Goal: Task Accomplishment & Management: Manage account settings

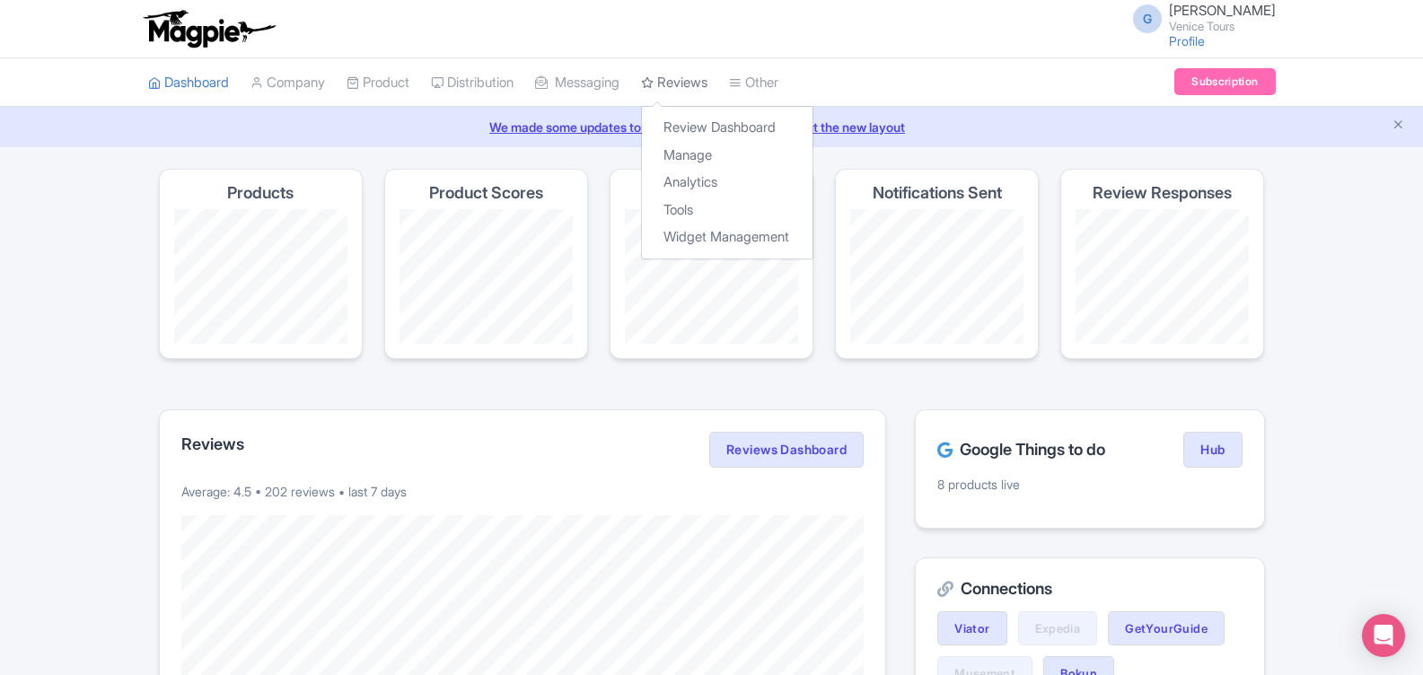
click at [695, 80] on link "Reviews" at bounding box center [674, 82] width 66 height 49
click at [716, 122] on link "Review Dashboard" at bounding box center [727, 128] width 171 height 28
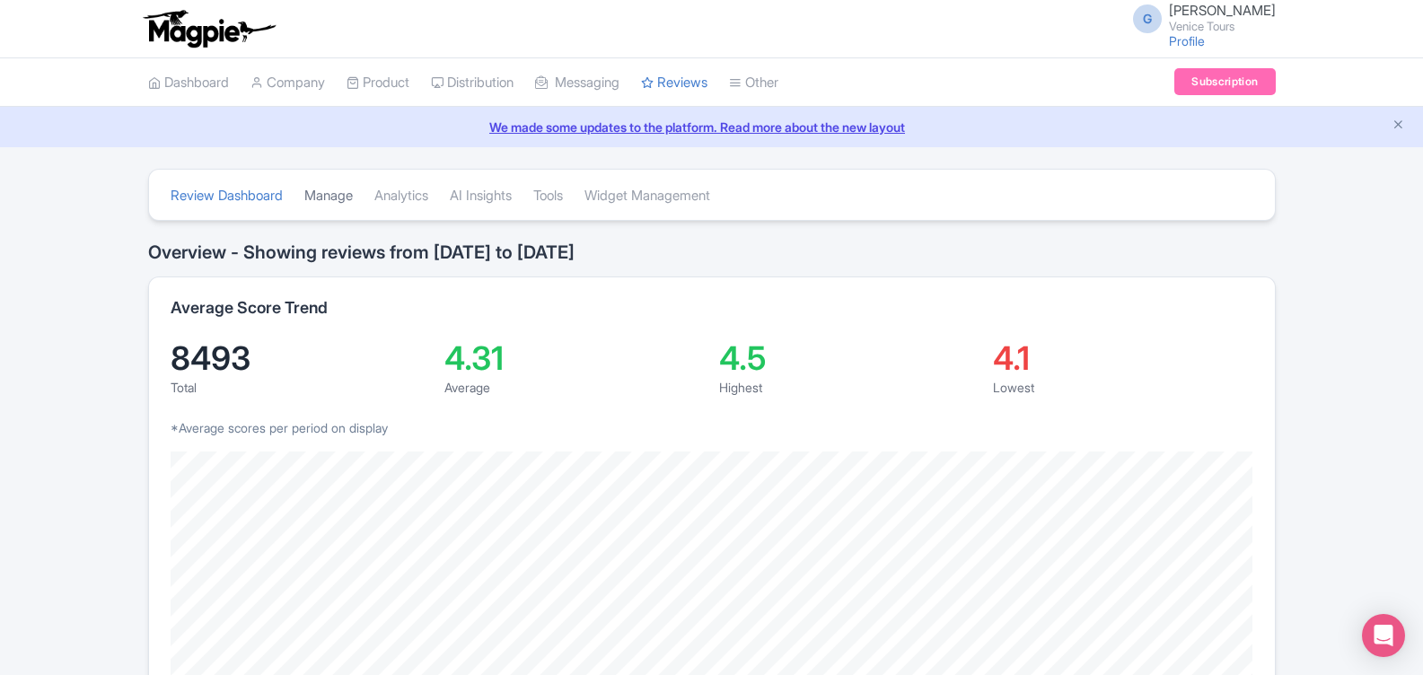
click at [329, 196] on link "Manage" at bounding box center [328, 195] width 48 height 49
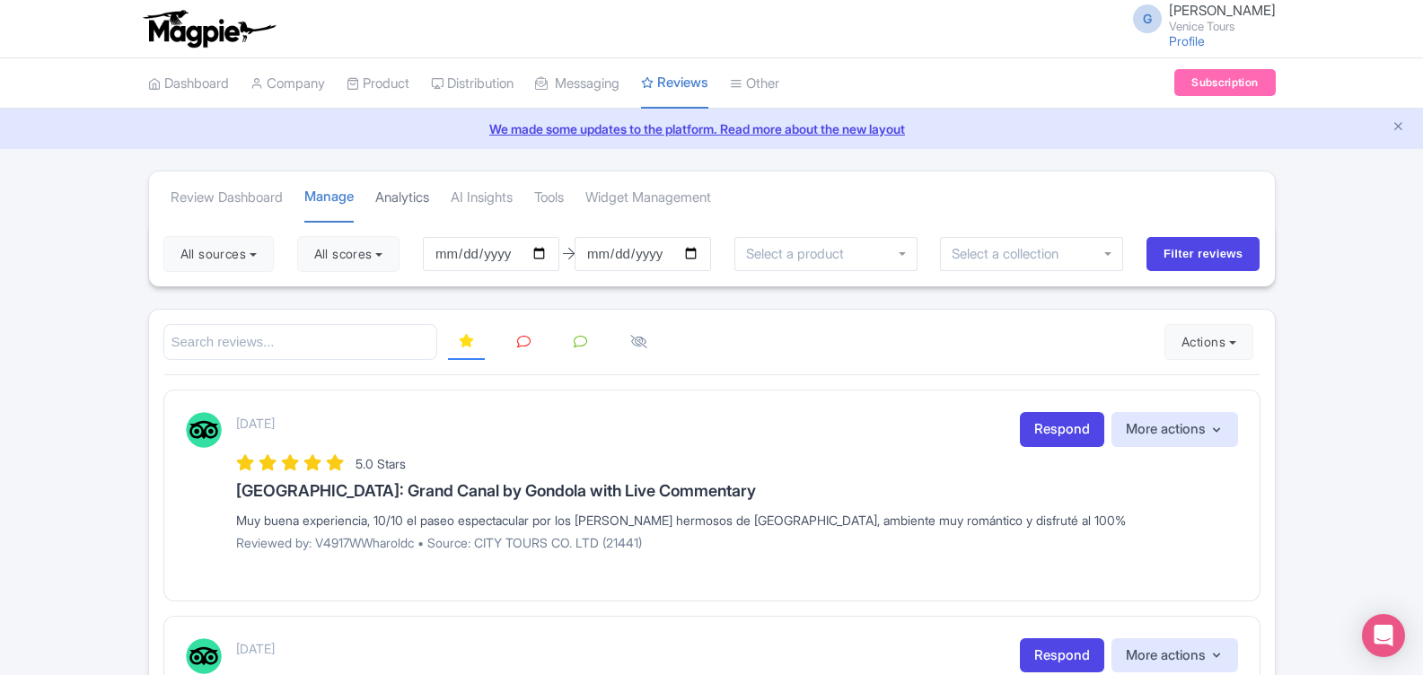
click at [415, 198] on link "Analytics" at bounding box center [402, 197] width 54 height 49
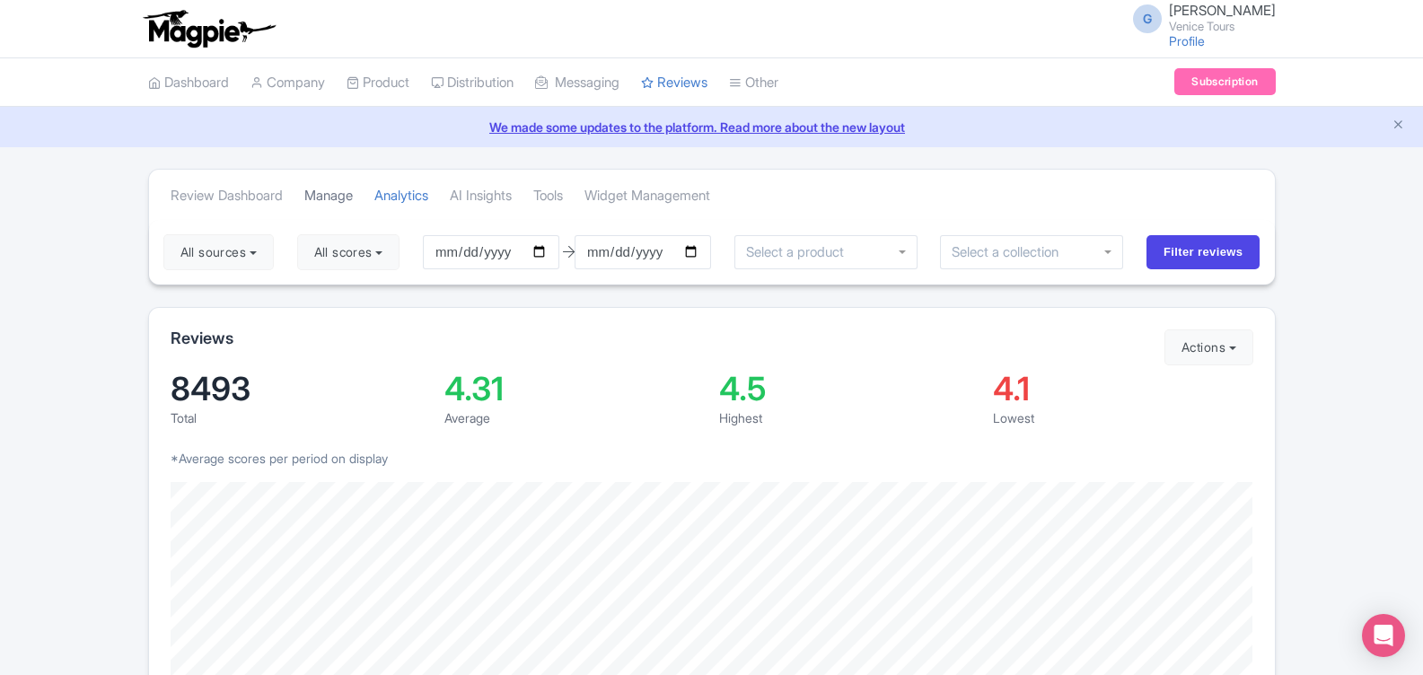
click at [333, 194] on link "Manage" at bounding box center [328, 195] width 48 height 49
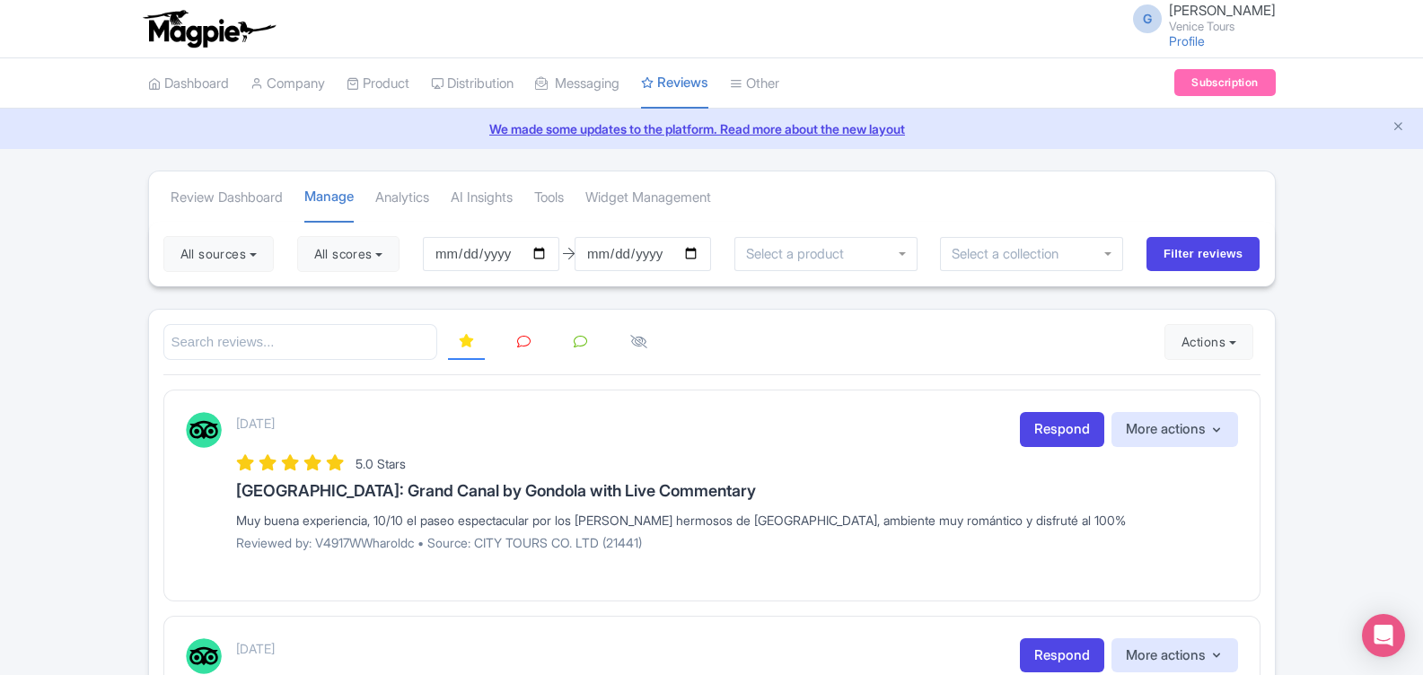
click at [283, 342] on input "search" at bounding box center [300, 342] width 275 height 37
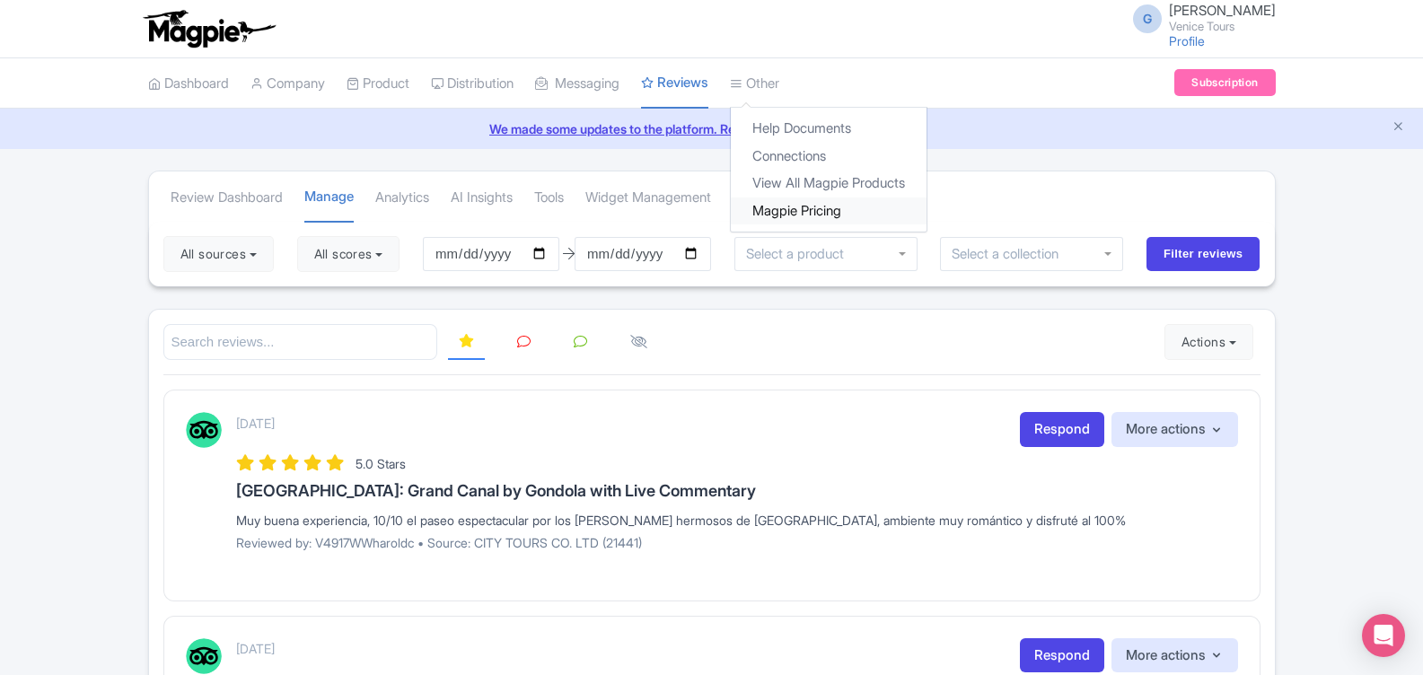
click at [803, 215] on link "Magpie Pricing" at bounding box center [829, 212] width 196 height 28
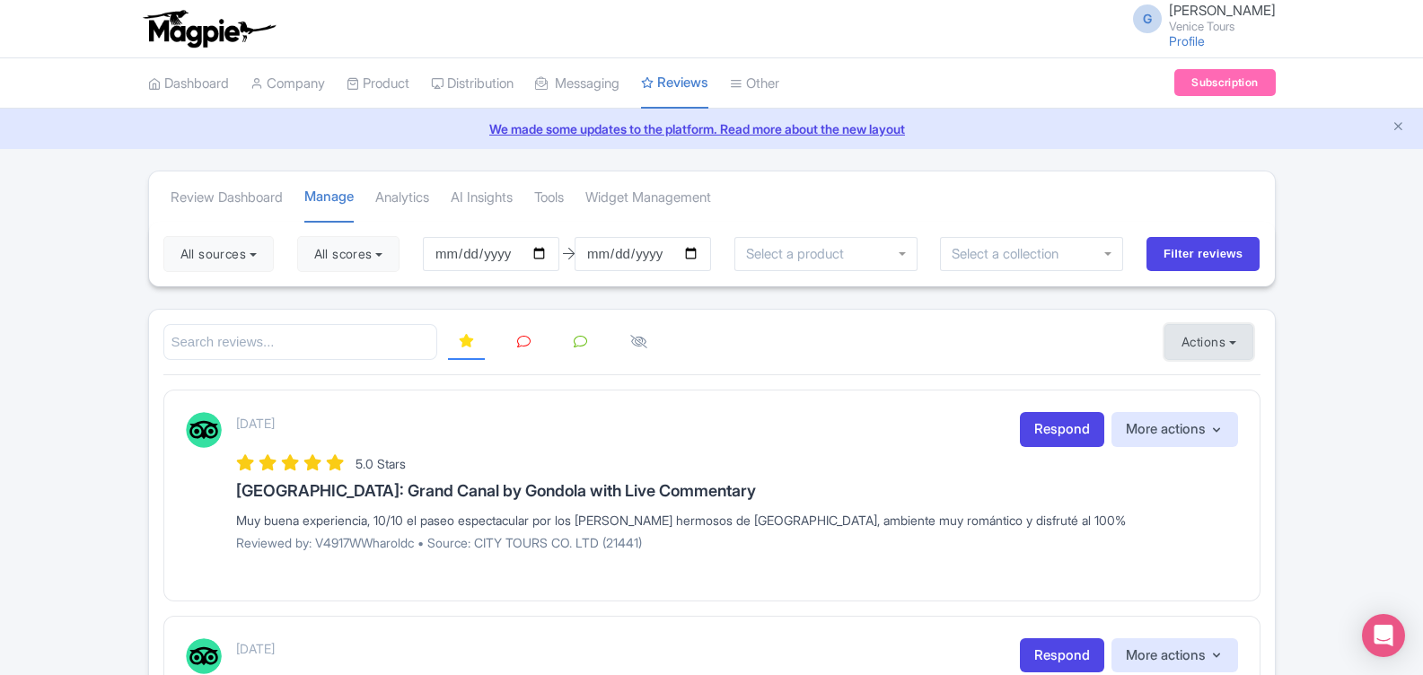
click at [1236, 338] on button "Actions" at bounding box center [1208, 342] width 89 height 36
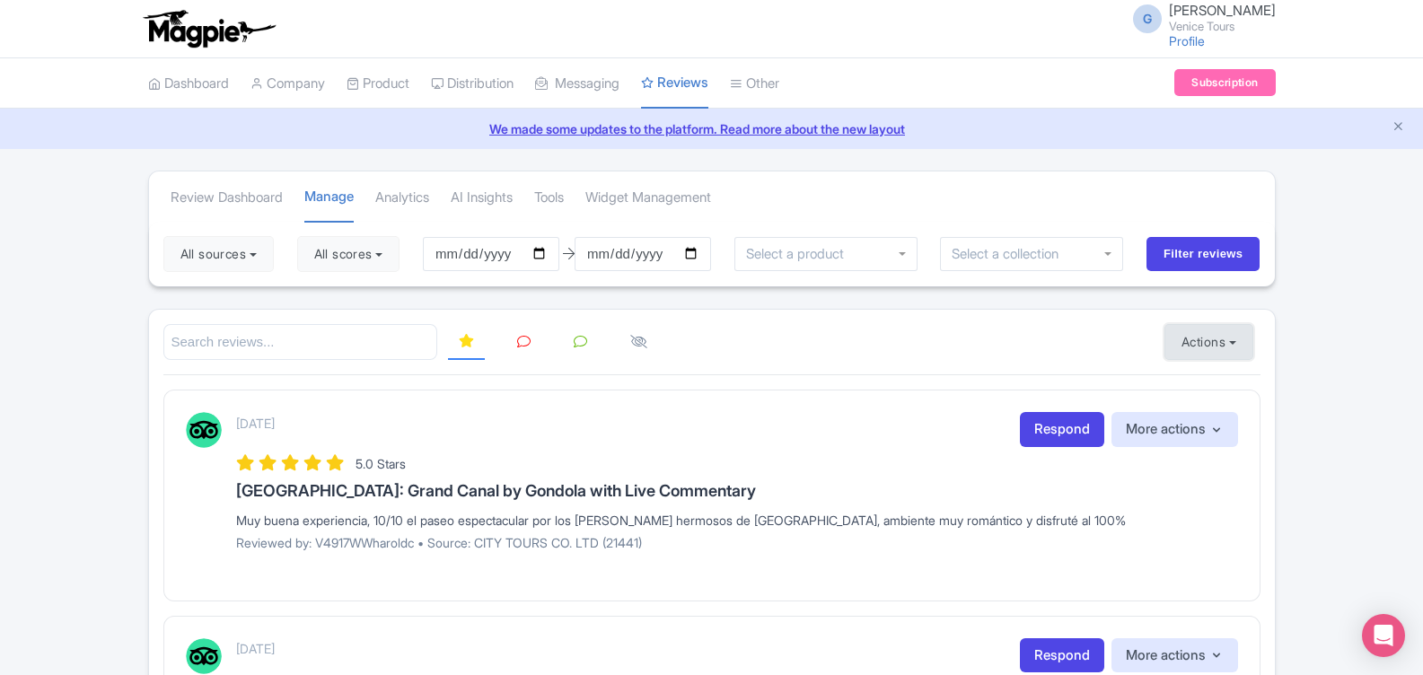
click at [1182, 333] on button "Actions" at bounding box center [1208, 342] width 89 height 36
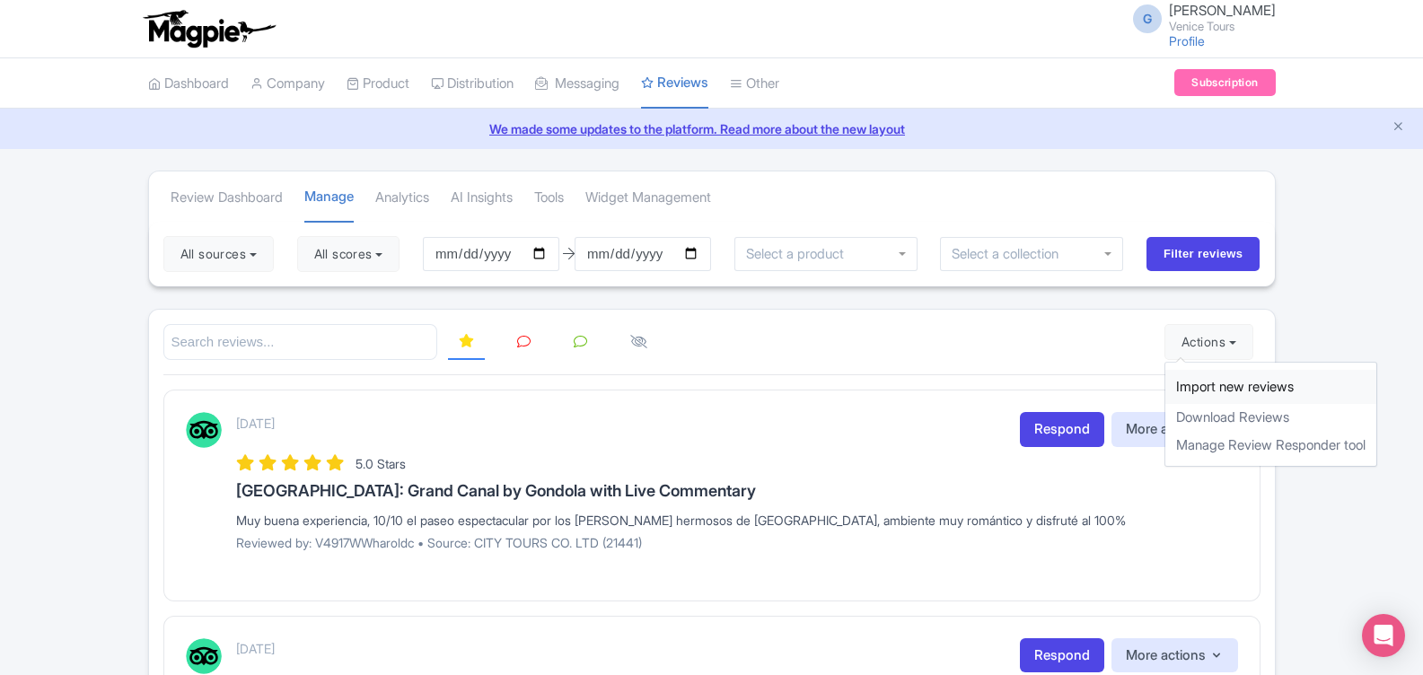
click at [1191, 387] on link "Import new reviews" at bounding box center [1270, 387] width 211 height 35
click at [902, 252] on div at bounding box center [825, 254] width 183 height 34
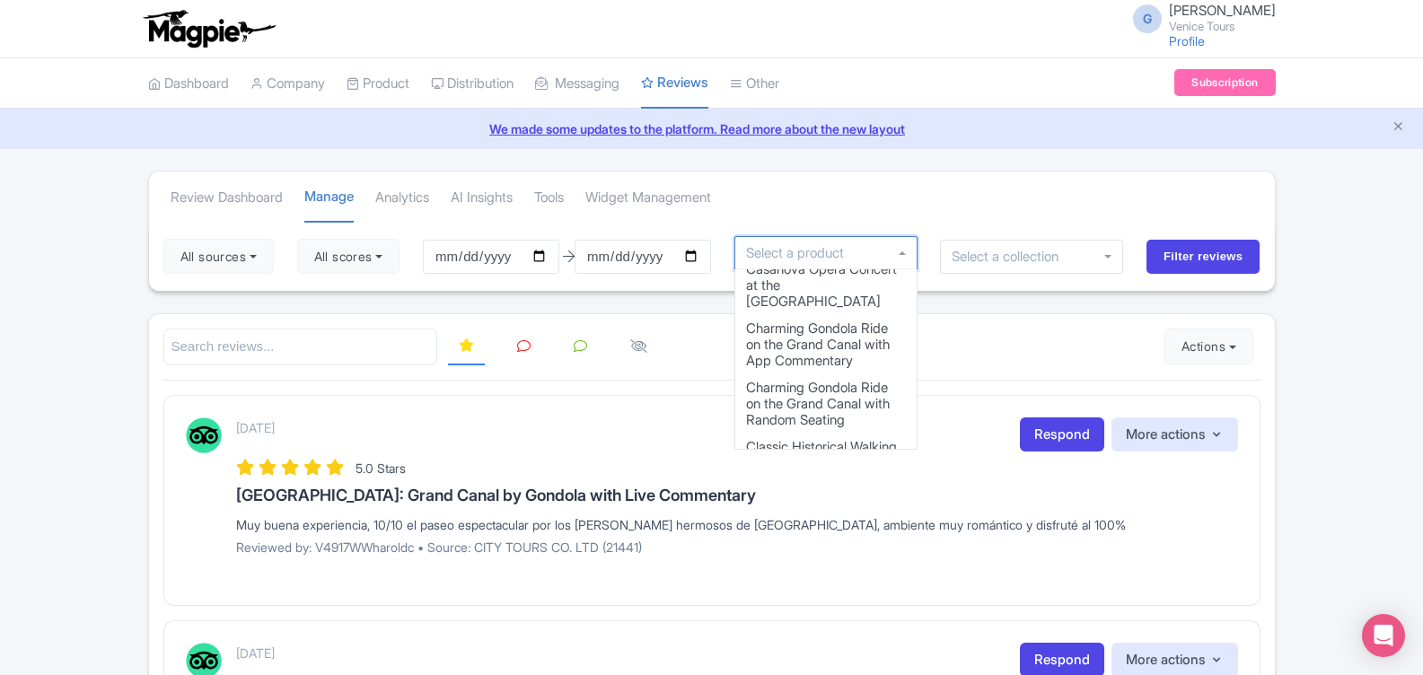
scroll to position [539, 0]
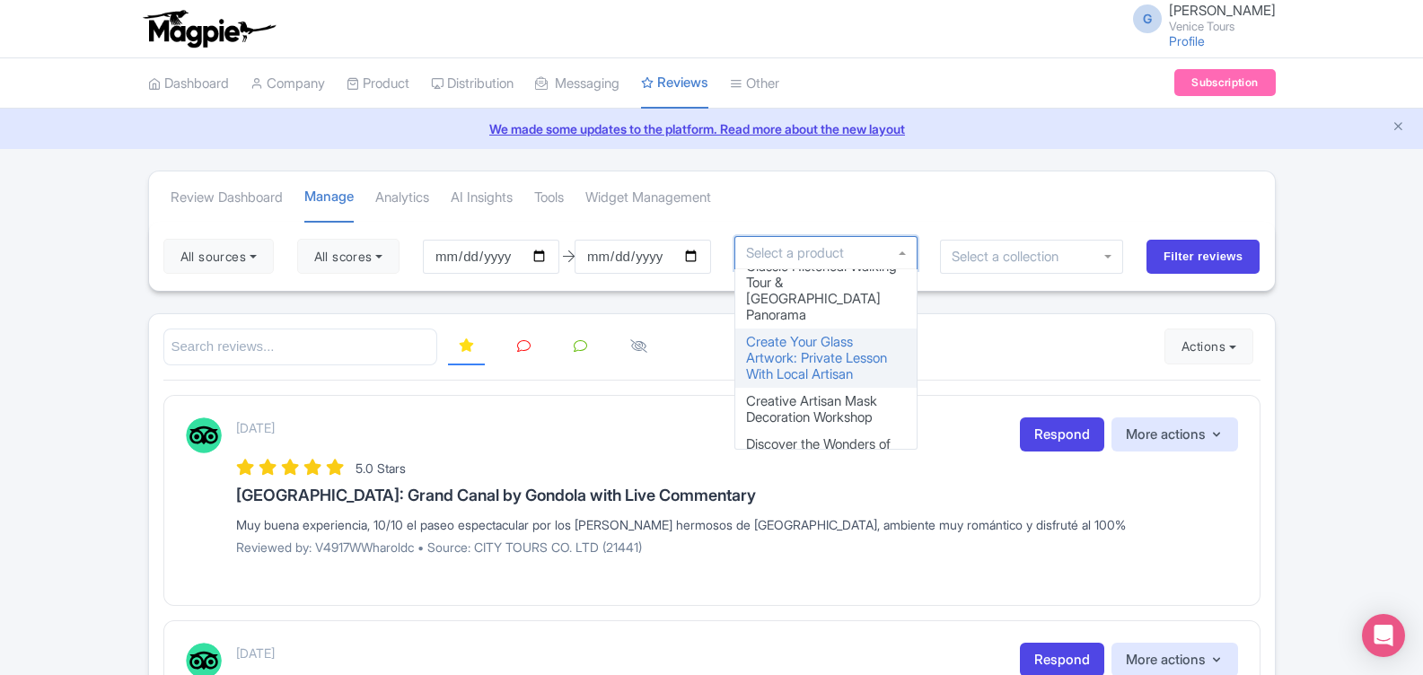
click at [804, 243] on div at bounding box center [825, 253] width 183 height 34
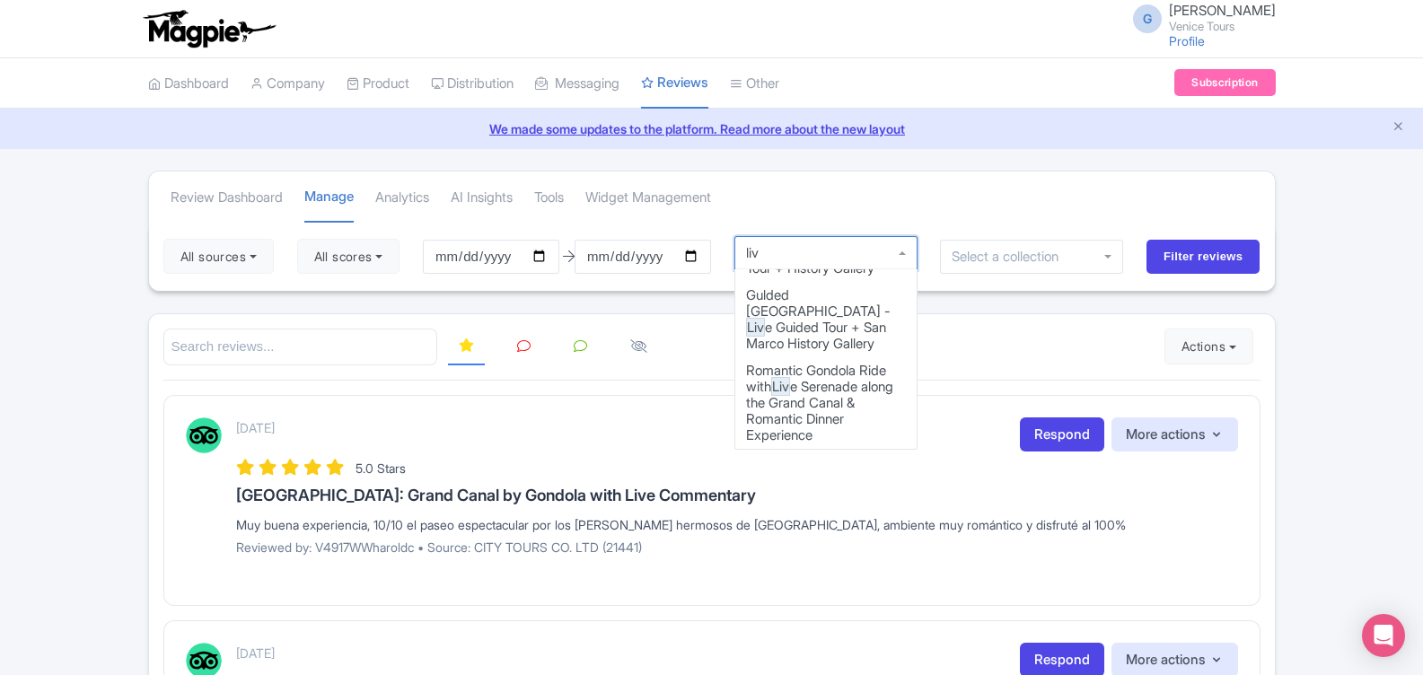
scroll to position [0, 0]
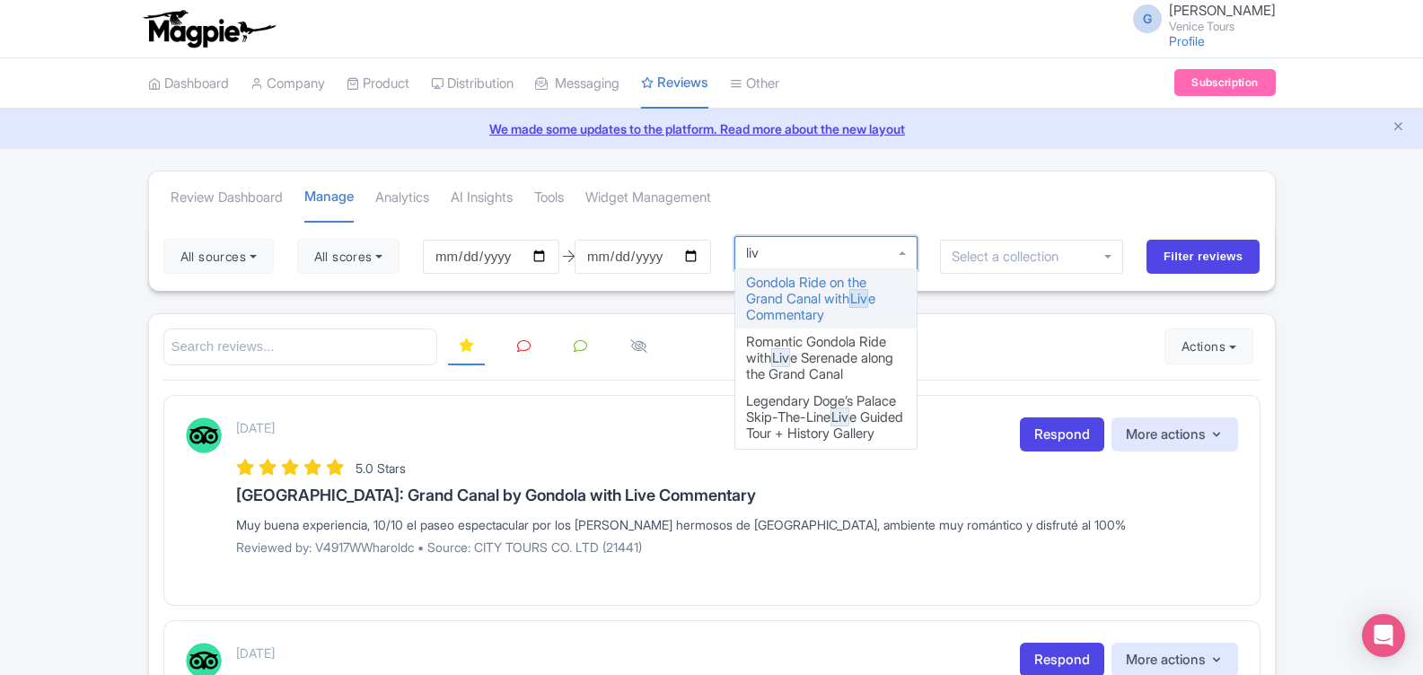
type input "live"
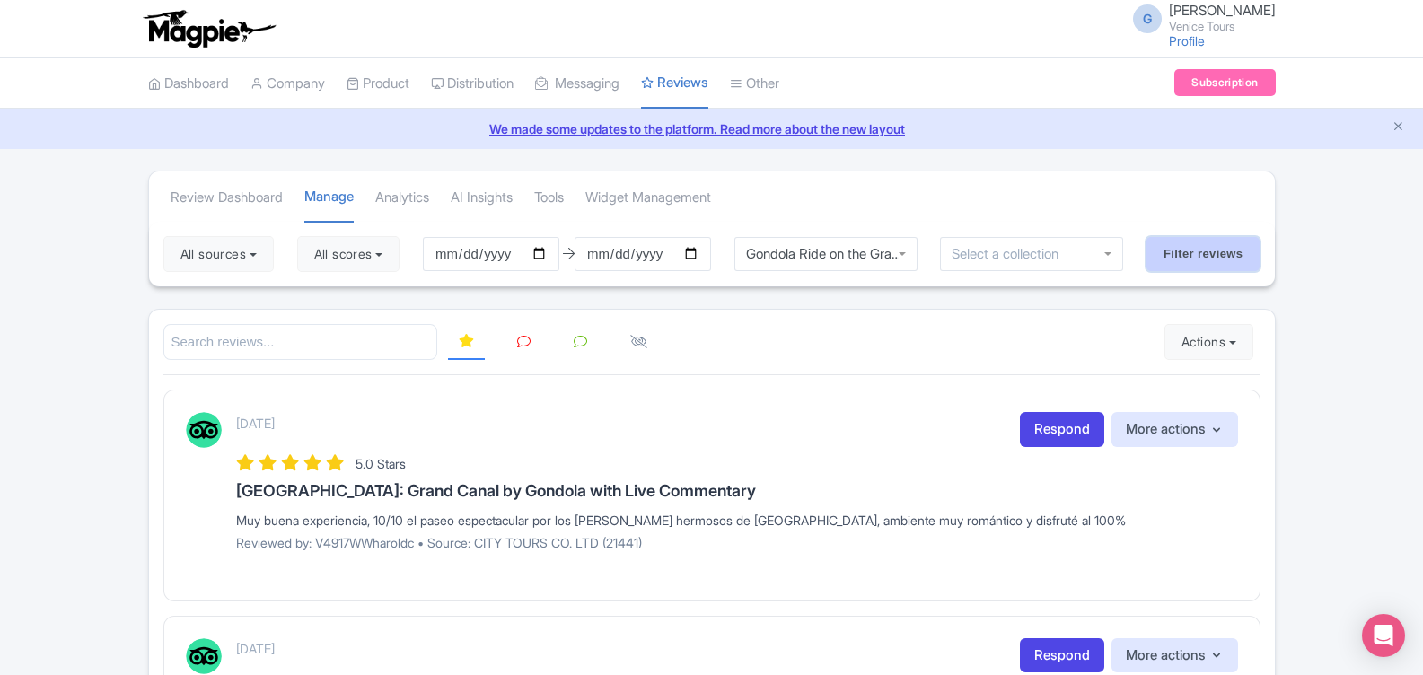
click at [1164, 247] on input "Filter reviews" at bounding box center [1204, 254] width 114 height 34
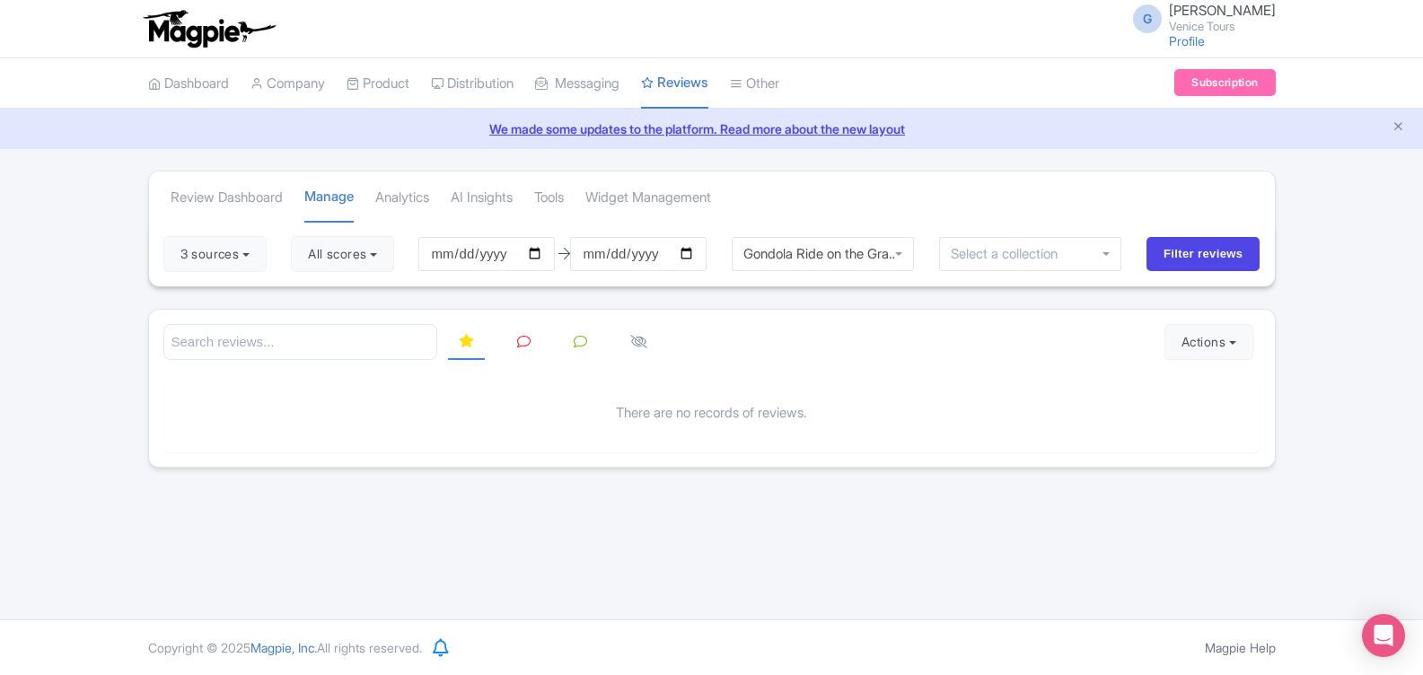
scroll to position [1085, 0]
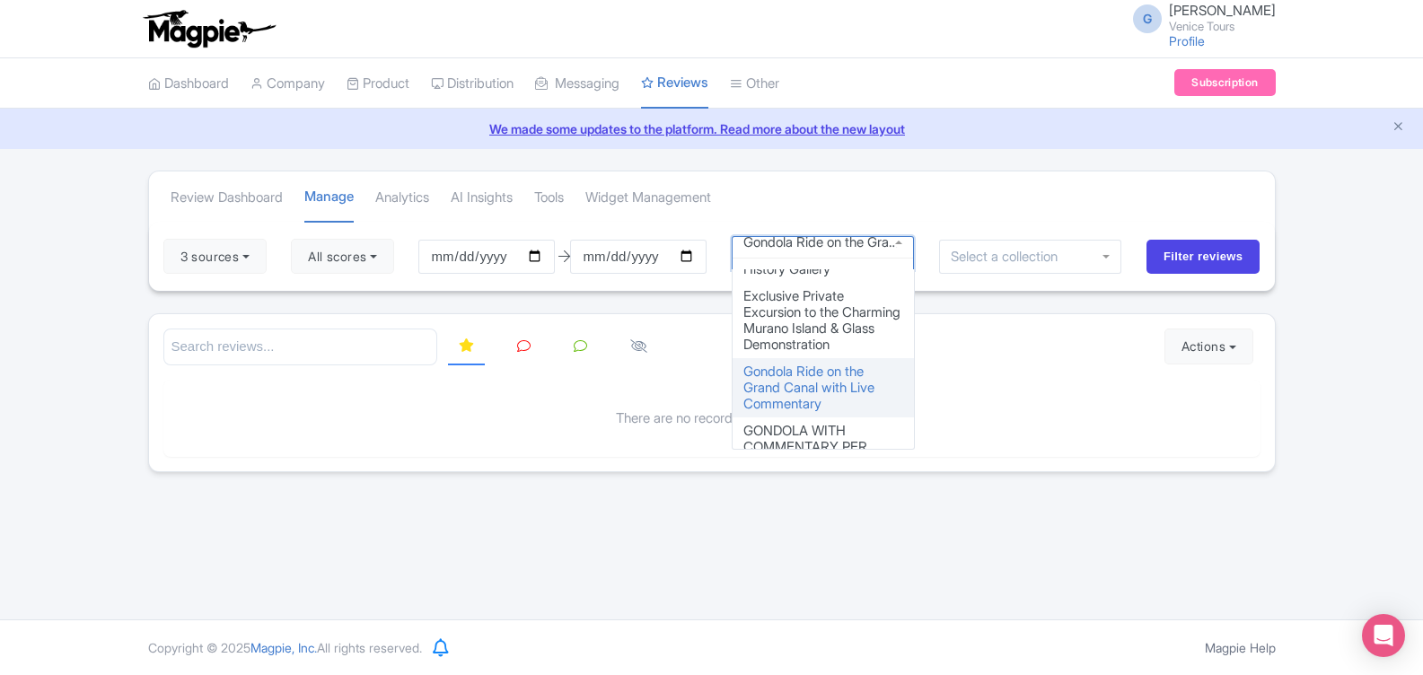
click at [887, 249] on div "Gondola Ride on the Grand Canal with Live Commentary" at bounding box center [823, 253] width 183 height 34
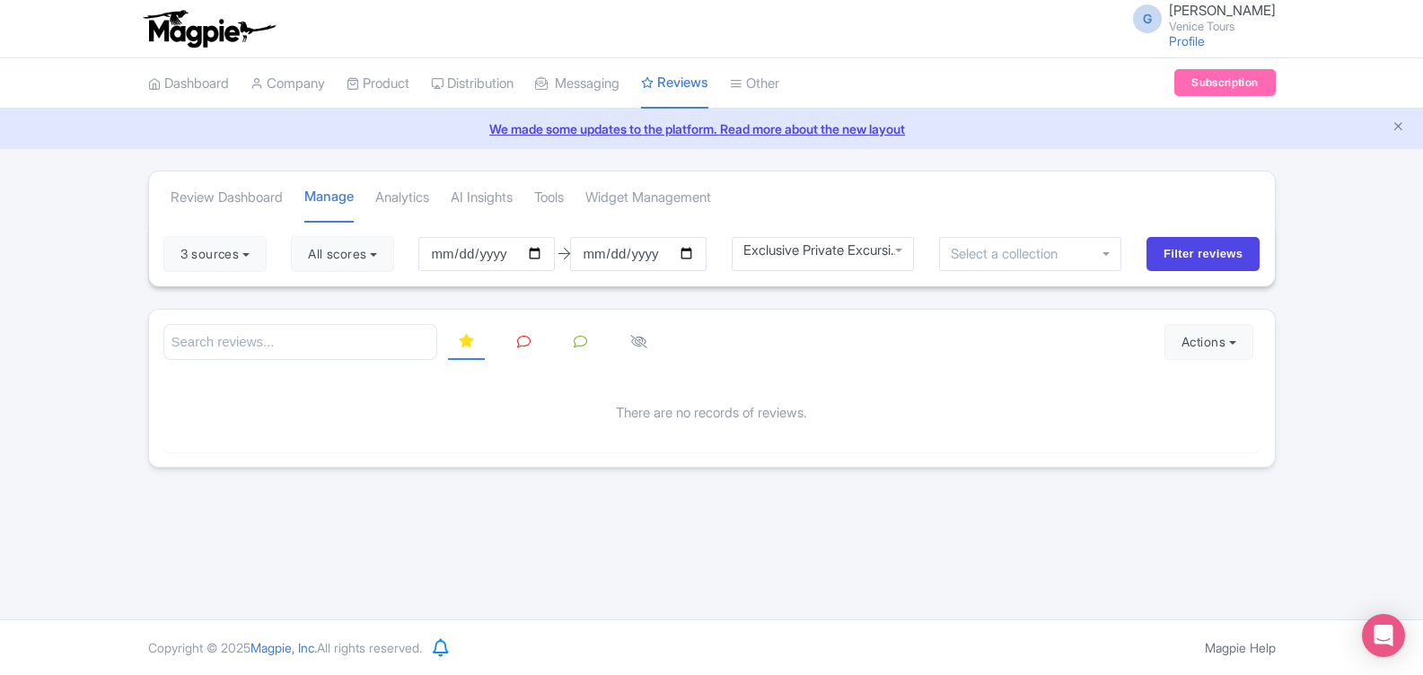
click at [832, 251] on div "Exclusive Private Excursion to the Charming Murano Island & Glass Demonstration" at bounding box center [823, 250] width 160 height 16
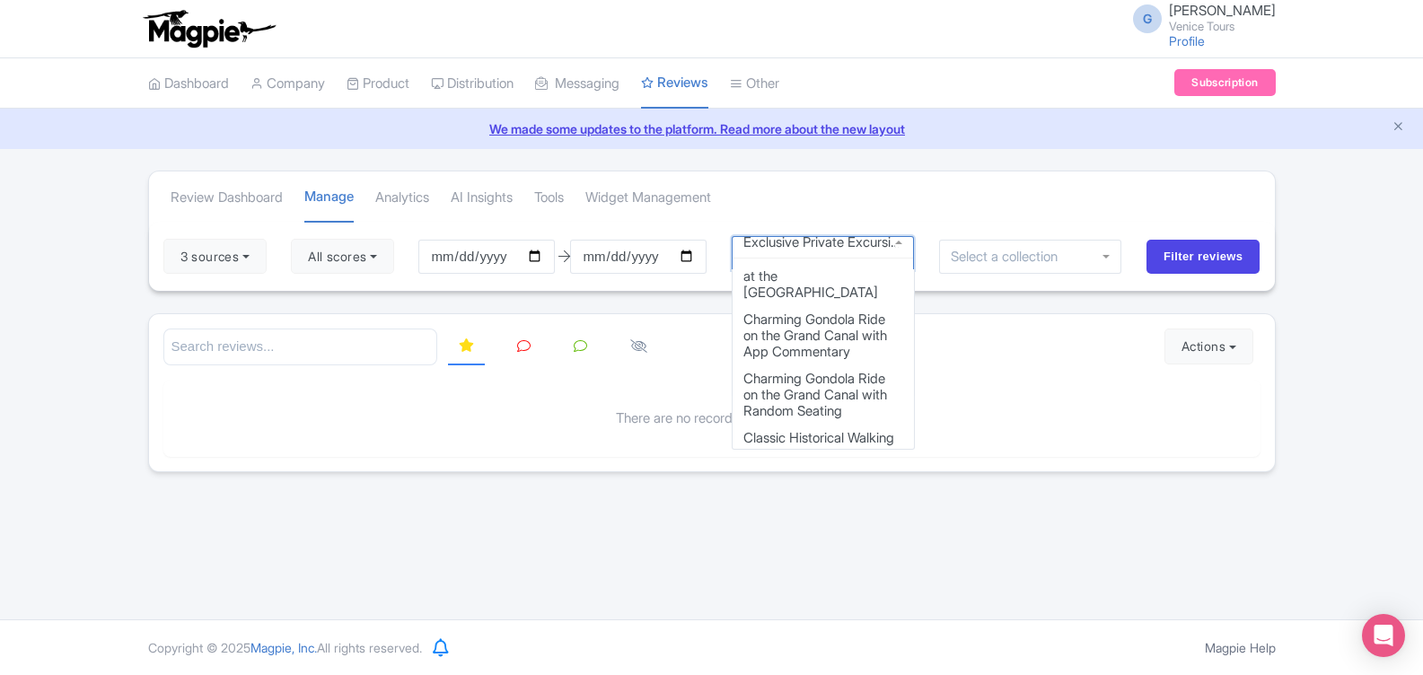
scroll to position [8, 0]
